Goal: Information Seeking & Learning: Find specific fact

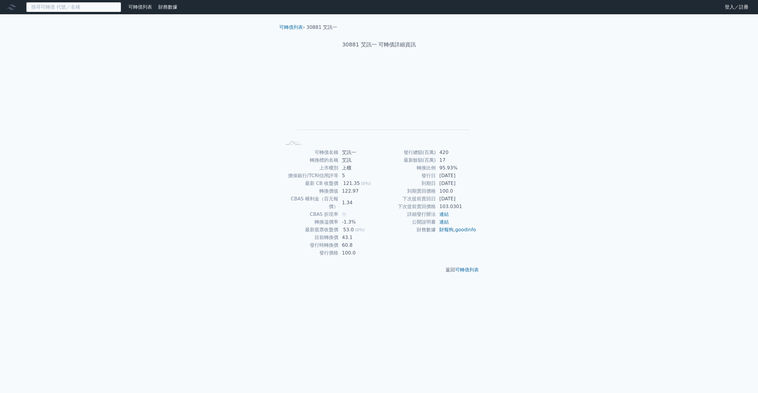
click at [58, 6] on input at bounding box center [73, 7] width 95 height 10
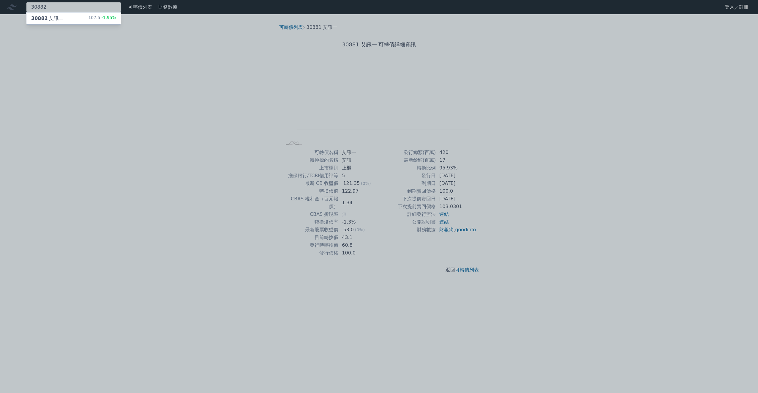
type input "30882"
click at [69, 17] on div "30882 艾訊二 107.5 -1.95%" at bounding box center [73, 18] width 95 height 12
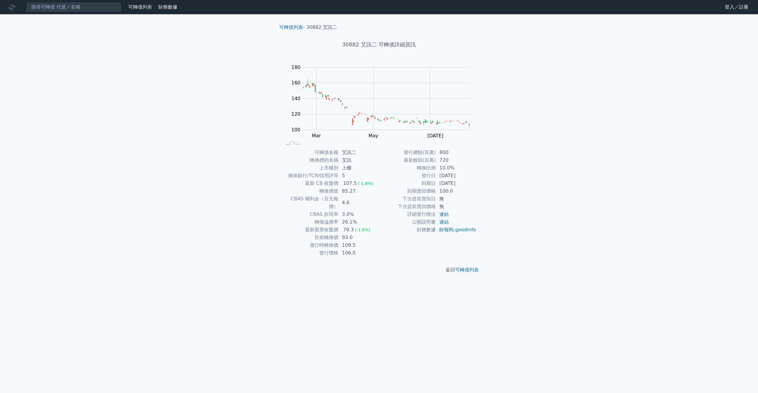
click at [446, 187] on td "100.0" at bounding box center [456, 191] width 41 height 8
click at [410, 286] on div "可轉債列表 財務數據 可轉債列表 財務數據 登入／註冊 登入／註冊 可轉債列表 › 30882 艾訊二 30882 艾訊二 可轉債詳細資訊 Zoom Out …" at bounding box center [379, 196] width 758 height 393
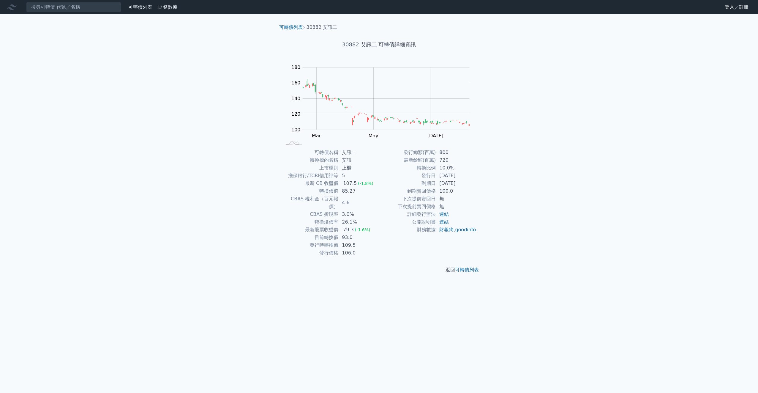
drag, startPoint x: 410, startPoint y: 286, endPoint x: 493, endPoint y: 300, distance: 84.1
click at [493, 300] on div "可轉債列表 財務數據 可轉債列表 財務數據 登入／註冊 登入／註冊 可轉債列表 › 30882 艾訊二 30882 艾訊二 可轉債詳細資訊 Zoom Out …" at bounding box center [379, 196] width 758 height 393
drag, startPoint x: 332, startPoint y: 28, endPoint x: 323, endPoint y: 24, distance: 9.9
click at [323, 24] on li "30882 艾訊二" at bounding box center [322, 27] width 31 height 7
click at [323, 26] on li "30882 艾訊二" at bounding box center [322, 27] width 31 height 7
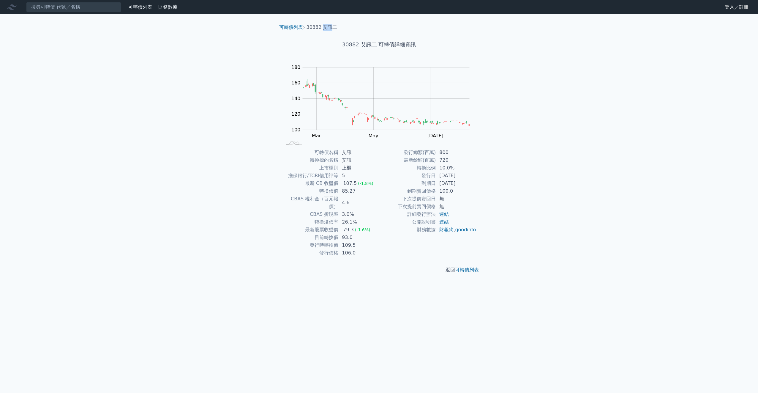
drag, startPoint x: 332, startPoint y: 26, endPoint x: 322, endPoint y: 24, distance: 9.7
click at [322, 24] on li "30882 艾訊二" at bounding box center [322, 27] width 31 height 7
copy li "艾訊"
drag, startPoint x: 330, startPoint y: 89, endPoint x: 365, endPoint y: 90, distance: 34.5
click at [365, 90] on rect "Chart" at bounding box center [386, 98] width 167 height 62
